Goal: Information Seeking & Learning: Learn about a topic

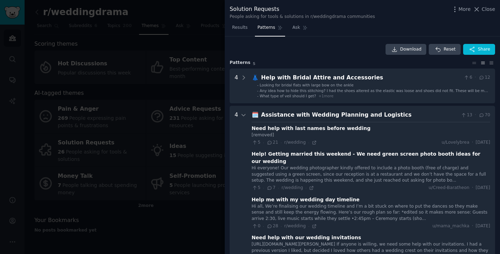
scroll to position [69, 0]
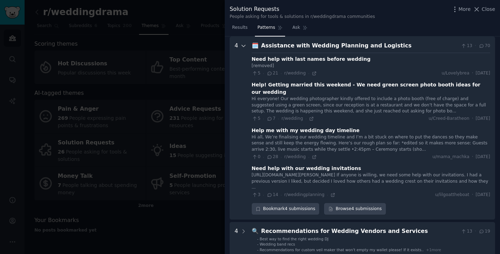
click at [242, 47] on icon at bounding box center [243, 46] width 6 height 6
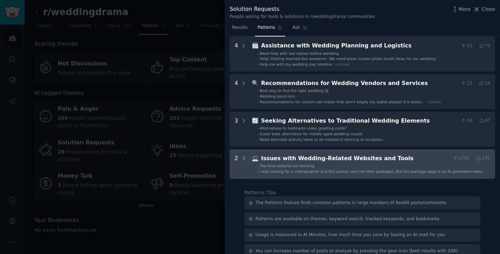
click at [240, 154] on div "2" at bounding box center [240, 164] width 12 height 20
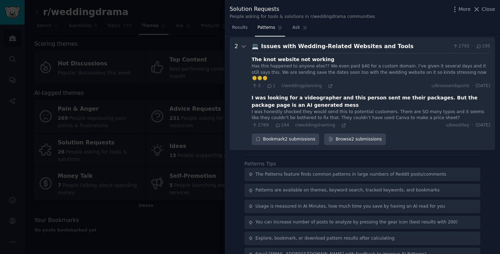
scroll to position [176, 0]
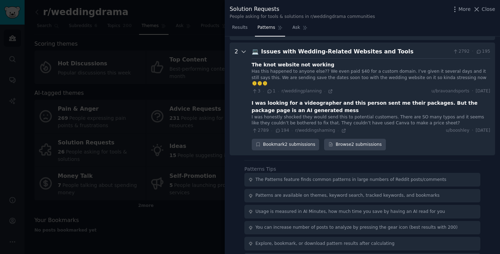
click at [245, 51] on icon at bounding box center [244, 52] width 4 height 2
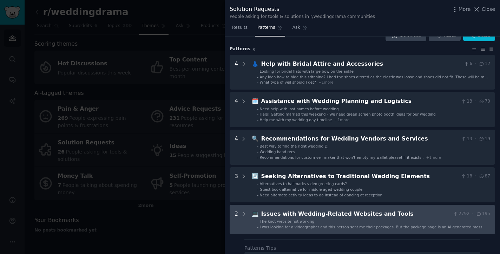
scroll to position [0, 0]
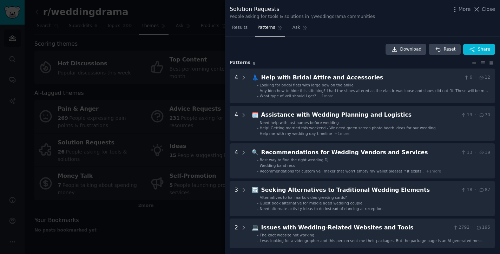
click at [183, 117] on div at bounding box center [250, 127] width 500 height 254
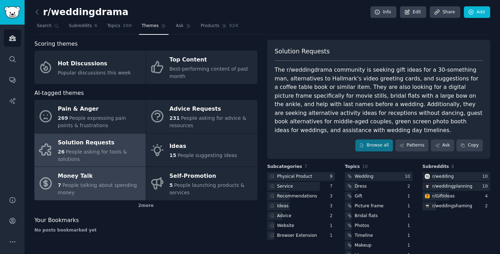
click at [116, 177] on div "Money Talk" at bounding box center [100, 176] width 84 height 11
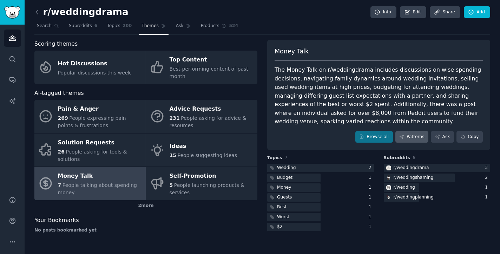
click at [418, 140] on link "Patterns" at bounding box center [411, 137] width 33 height 12
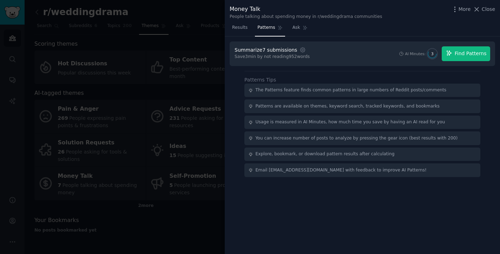
click at [466, 57] on button "Find Patterns" at bounding box center [466, 53] width 48 height 15
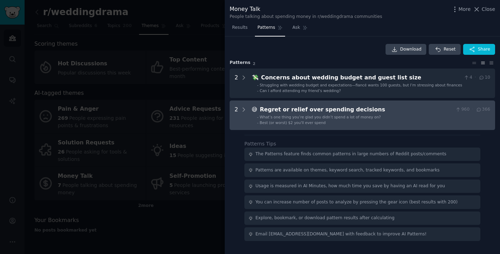
click at [365, 111] on div "Regret or relief over spending decisions" at bounding box center [356, 109] width 193 height 9
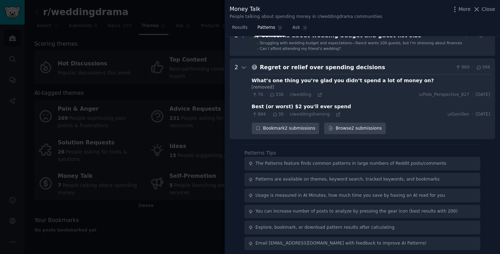
scroll to position [43, 0]
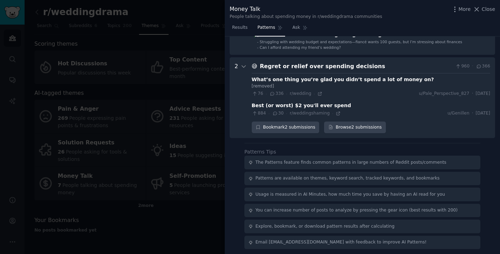
click at [184, 139] on div at bounding box center [250, 127] width 500 height 254
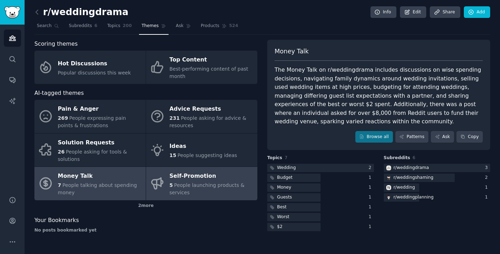
click at [192, 178] on div "Self-Promotion" at bounding box center [212, 176] width 84 height 11
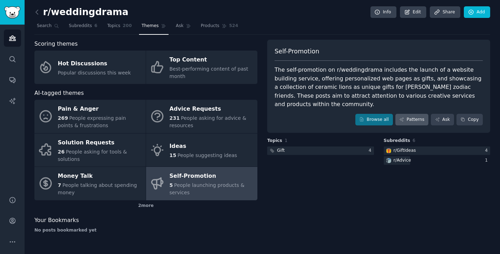
click at [425, 114] on link "Patterns" at bounding box center [411, 120] width 33 height 12
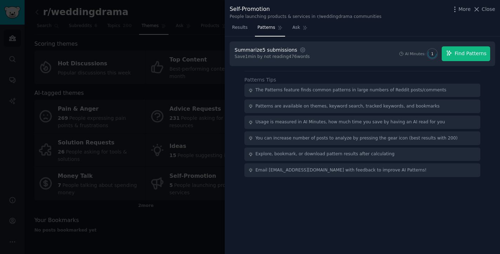
click at [474, 51] on span "Find Patterns" at bounding box center [471, 53] width 32 height 7
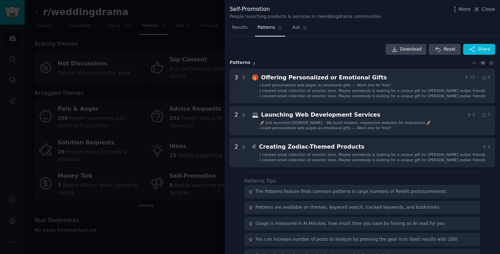
click at [184, 214] on div at bounding box center [250, 127] width 500 height 254
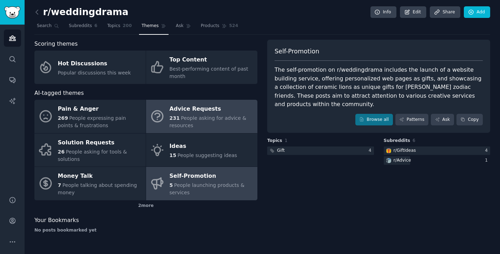
click at [212, 112] on div "Advice Requests" at bounding box center [212, 109] width 84 height 11
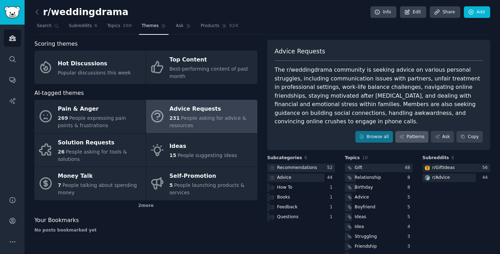
click at [418, 131] on link "Patterns" at bounding box center [411, 137] width 33 height 12
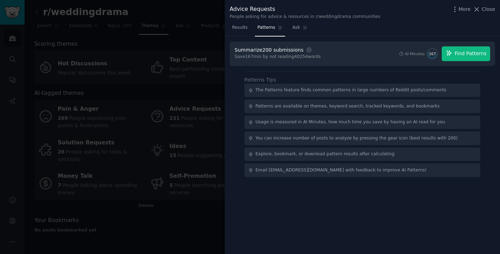
click at [466, 51] on span "Find Patterns" at bounding box center [471, 53] width 32 height 7
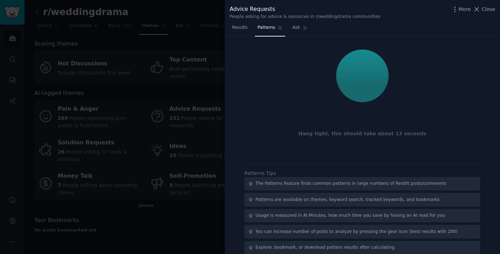
click at [375, 116] on div "Hang tight, this should take about 13 seconds" at bounding box center [362, 100] width 265 height 118
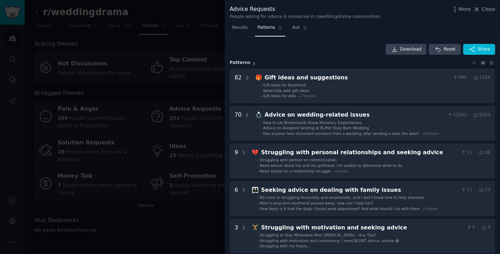
click at [297, 30] on link "Ask" at bounding box center [300, 29] width 20 height 14
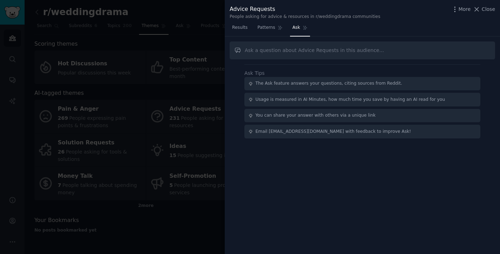
click at [287, 46] on input "text" at bounding box center [362, 50] width 265 height 18
type input "app they want to use"
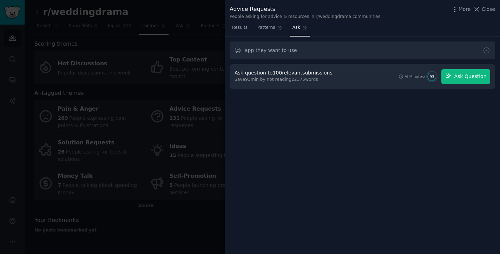
click at [452, 78] on button "Ask Question" at bounding box center [465, 76] width 49 height 15
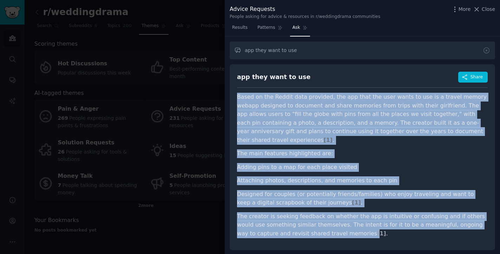
drag, startPoint x: 235, startPoint y: 94, endPoint x: 326, endPoint y: 221, distance: 156.3
click at [326, 221] on div "app they want to use Share Based on the Reddit data provided, the app that the …" at bounding box center [362, 157] width 265 height 186
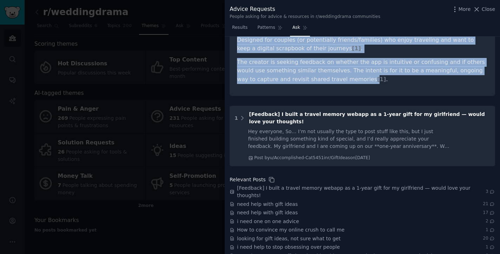
scroll to position [155, 0]
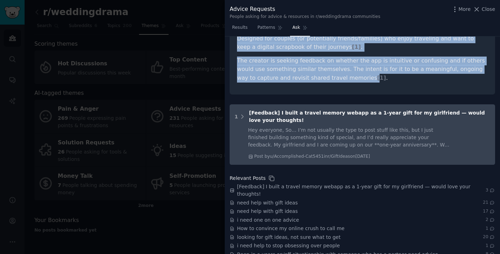
click at [344, 126] on div "Hey everyone, So… I’m not usually the type to post stuff like this, but I just …" at bounding box center [349, 137] width 202 height 22
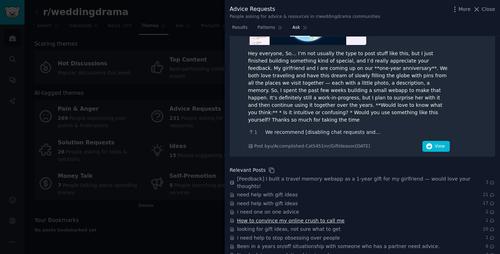
scroll to position [300, 0]
click at [166, 220] on div at bounding box center [250, 127] width 500 height 254
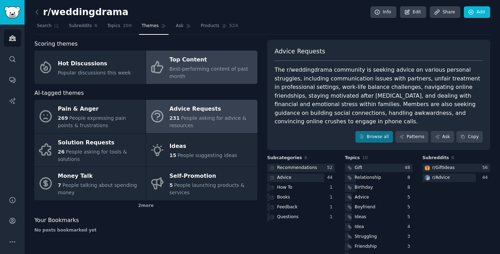
click at [203, 70] on span "Best-performing content of past month" at bounding box center [209, 72] width 79 height 13
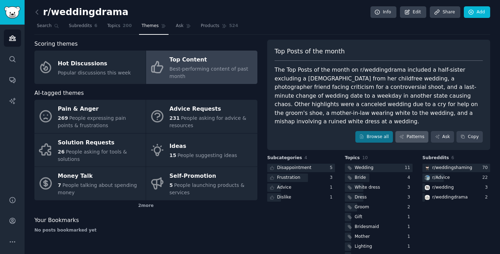
click at [418, 131] on link "Patterns" at bounding box center [411, 137] width 33 height 12
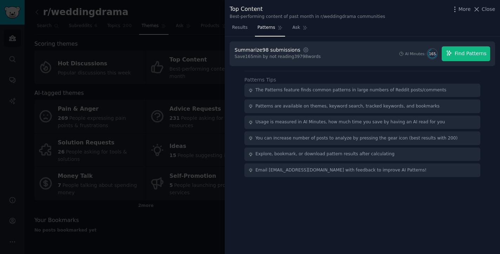
click at [466, 52] on span "Find Patterns" at bounding box center [471, 53] width 32 height 7
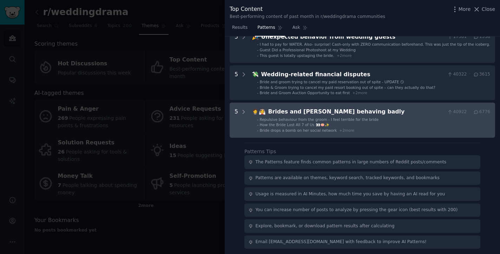
scroll to position [153, 0]
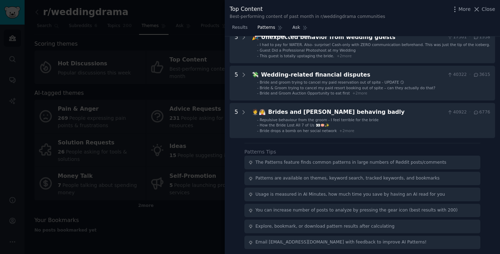
click at [296, 25] on span "Ask" at bounding box center [296, 28] width 8 height 6
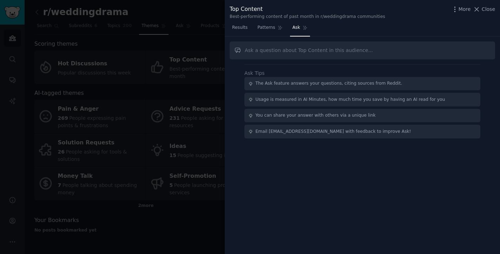
click at [311, 52] on input "text" at bounding box center [362, 50] width 265 height 18
type input "a"
type input "what's the painpoints of invitation"
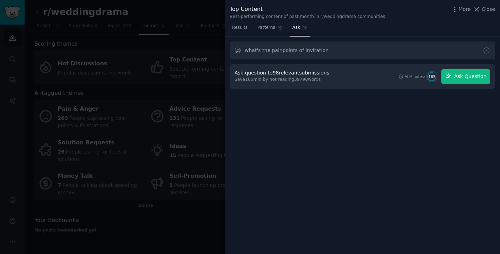
click at [473, 73] on span "Ask Question" at bounding box center [470, 76] width 32 height 7
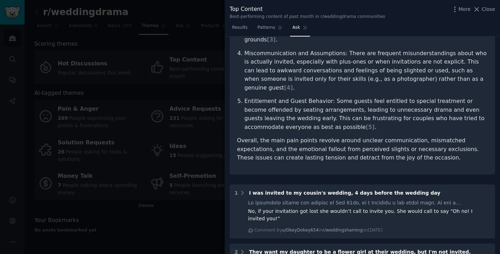
scroll to position [203, 0]
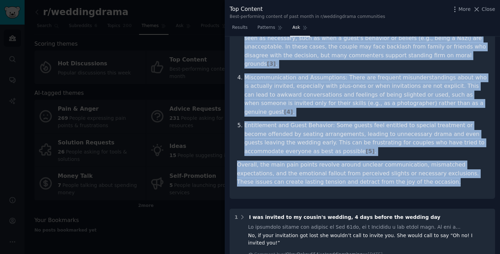
drag, startPoint x: 237, startPoint y: 52, endPoint x: 403, endPoint y: 166, distance: 201.4
click at [403, 166] on div "what's the painpoints of invitation Share Based on the Reddit posts and comment…" at bounding box center [362, 30] width 265 height 337
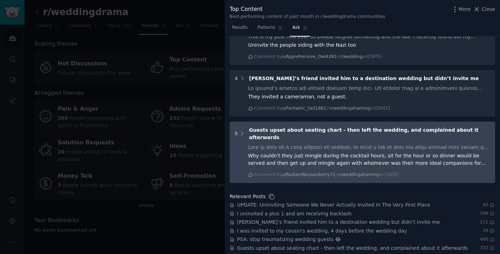
scroll to position [510, 0]
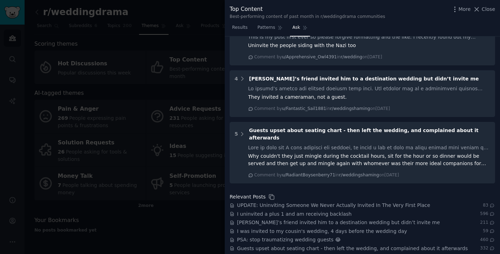
click at [152, 123] on div at bounding box center [250, 127] width 500 height 254
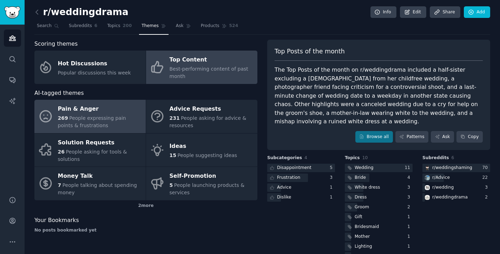
click at [108, 122] on div "269 People expressing pain points & frustrations" at bounding box center [100, 121] width 84 height 15
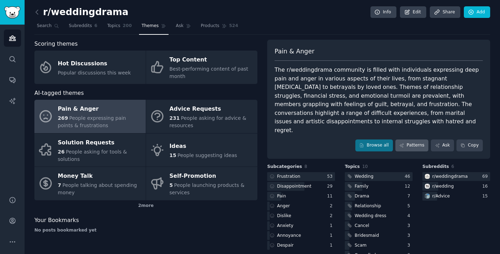
click at [415, 140] on link "Patterns" at bounding box center [411, 145] width 33 height 12
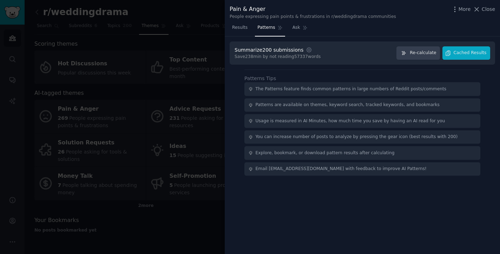
click at [371, 55] on div "Summarize 200 submissions Settings Save 238 min by not reading 57337 words Re-c…" at bounding box center [362, 53] width 256 height 14
drag, startPoint x: 432, startPoint y: 53, endPoint x: 432, endPoint y: 49, distance: 3.9
click at [432, 53] on span "Re-calculate" at bounding box center [423, 53] width 26 height 6
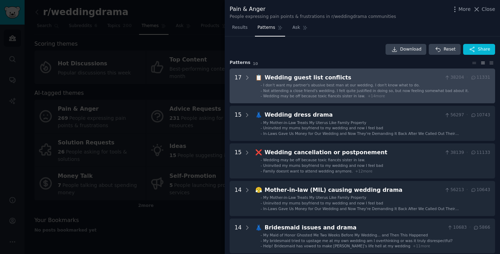
click at [352, 88] on span "Not attending a close friend's wedding. I felt quite justified in doing so, but…" at bounding box center [366, 90] width 206 height 4
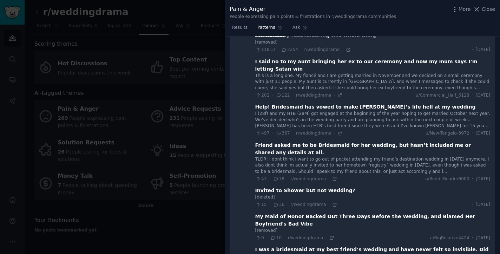
scroll to position [291, 0]
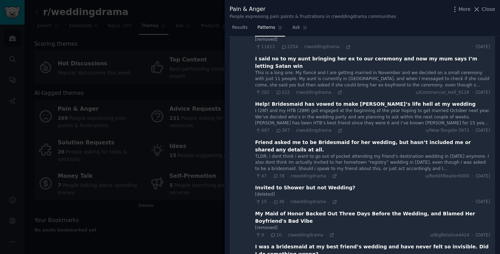
click at [207, 98] on div at bounding box center [250, 127] width 500 height 254
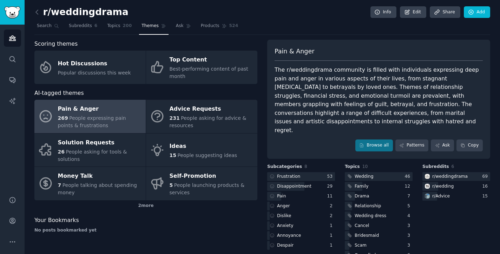
drag, startPoint x: 274, startPoint y: 70, endPoint x: 302, endPoint y: 115, distance: 53.1
click at [302, 115] on div "The r/weddingdrama community is filled with individuals expressing deep pain an…" at bounding box center [378, 100] width 208 height 69
copy div "The r/weddingdrama community is filled with individuals expressing deep pain an…"
